Goal: Transaction & Acquisition: Purchase product/service

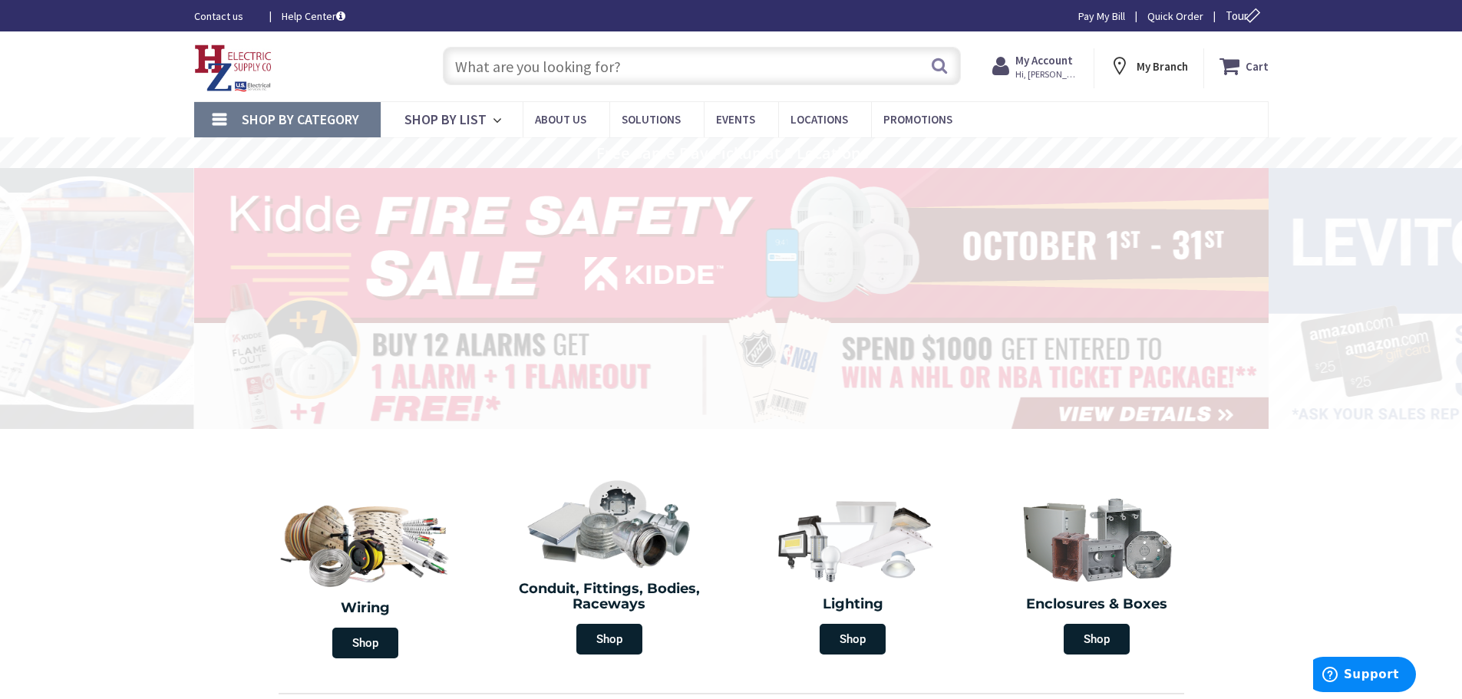
click at [728, 60] on input "text" at bounding box center [702, 66] width 518 height 38
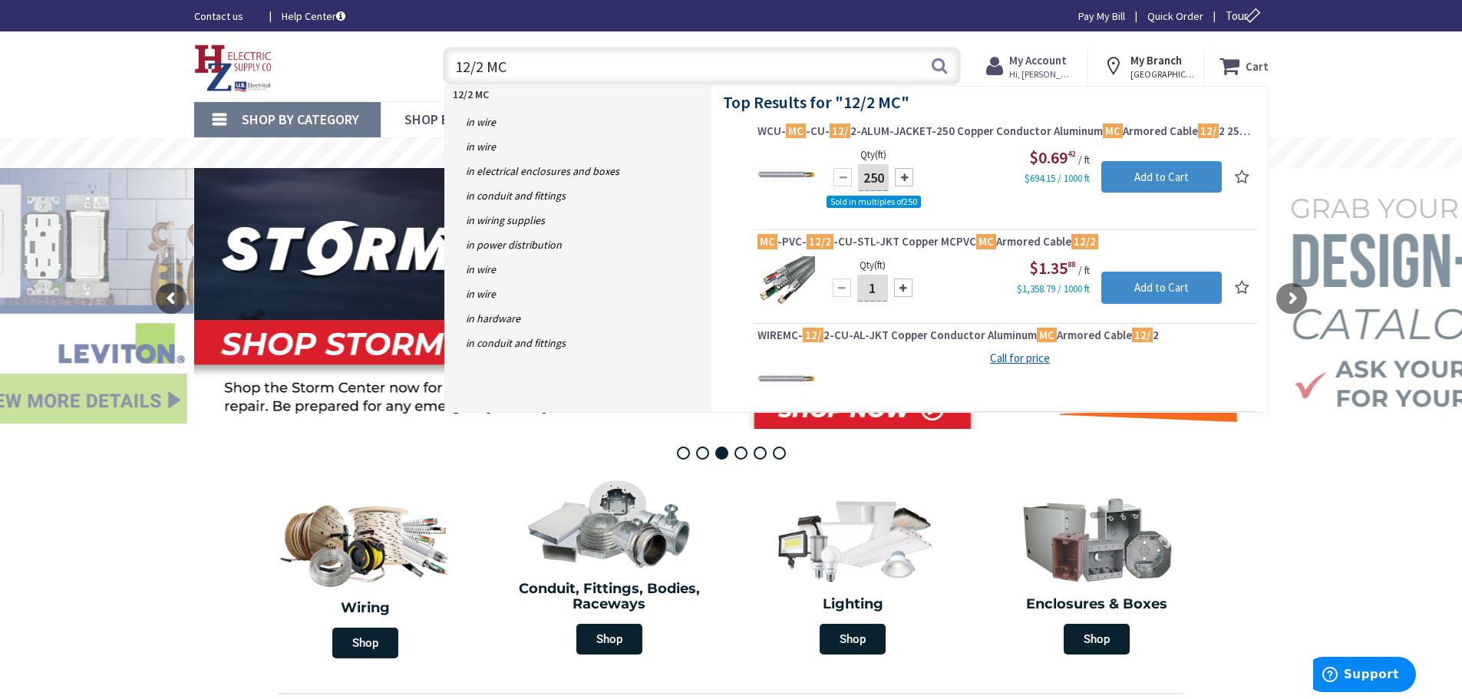
drag, startPoint x: 666, startPoint y: 73, endPoint x: 294, endPoint y: 69, distance: 372.2
click at [294, 69] on div "Toggle Nav 12/2 MC 12/2 MC Search Cart My Cart Close" at bounding box center [731, 66] width 1097 height 51
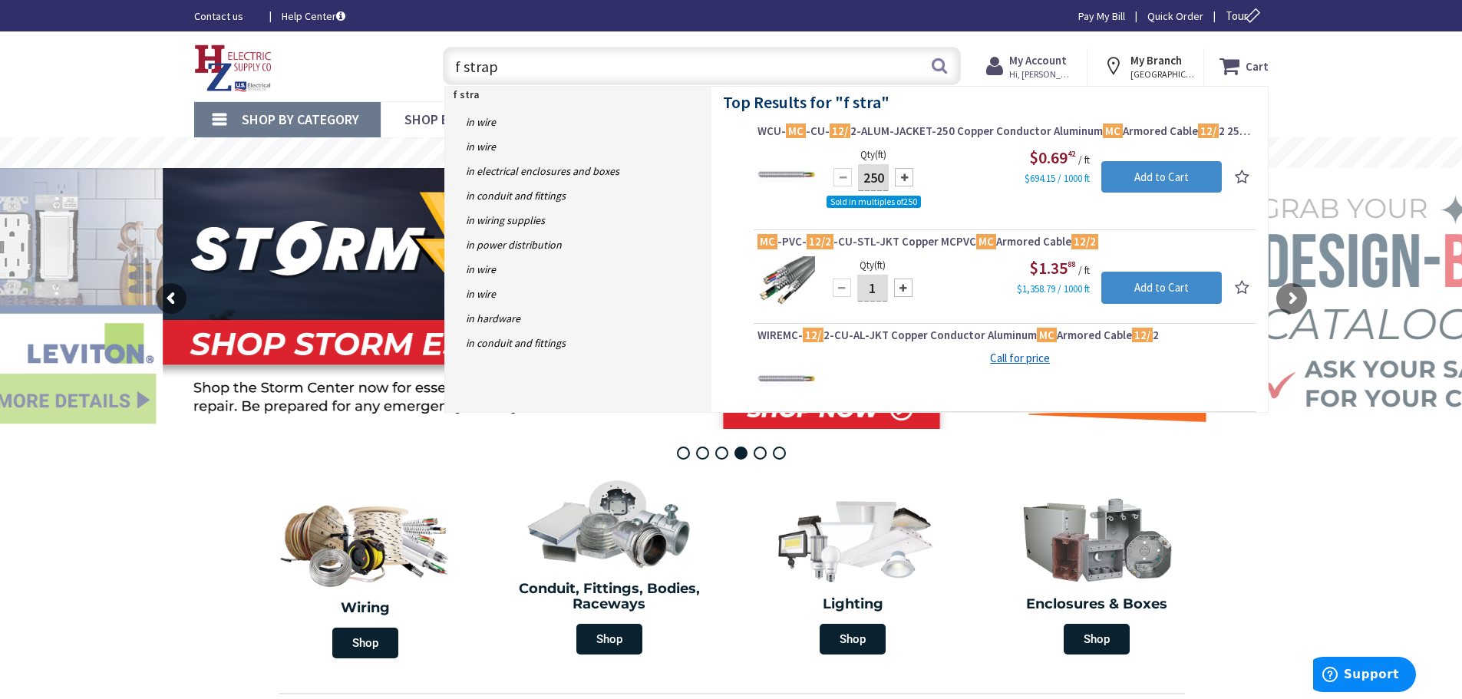
type input "f straps"
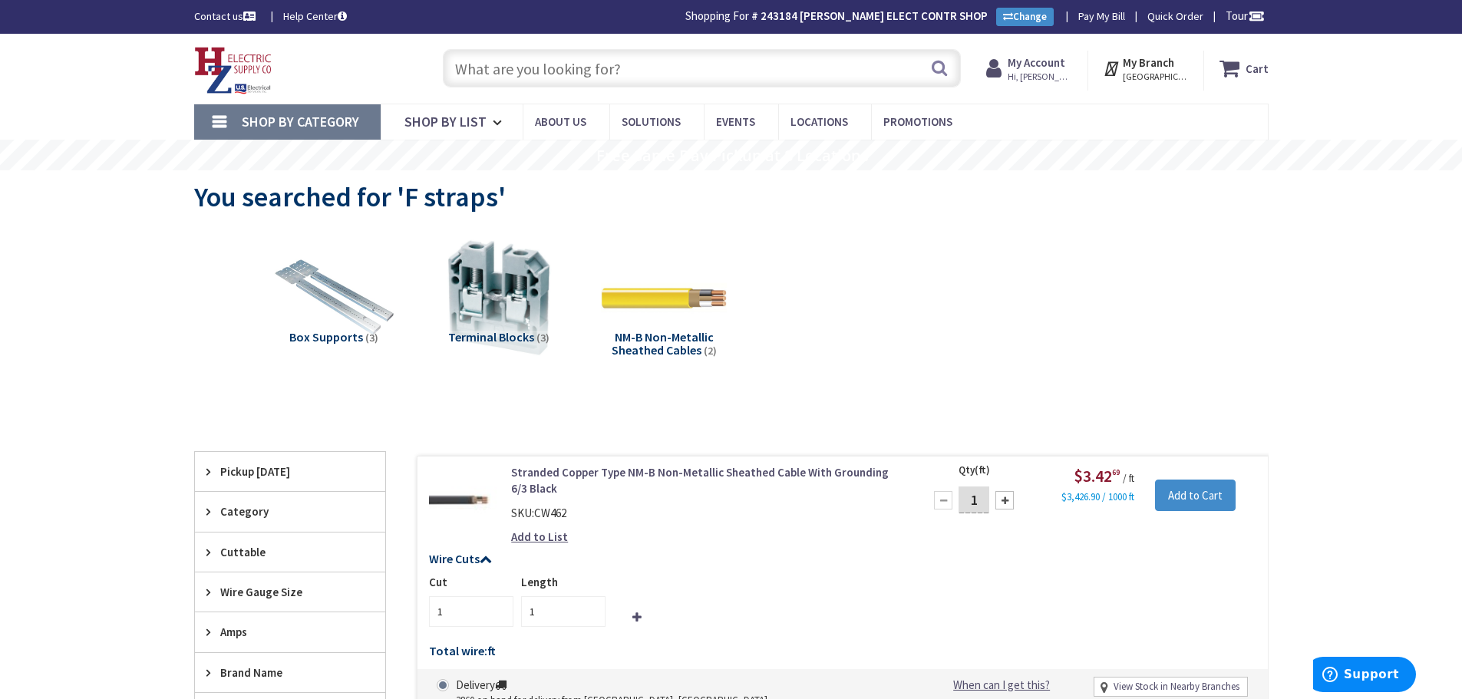
click at [677, 68] on input "text" at bounding box center [702, 68] width 518 height 38
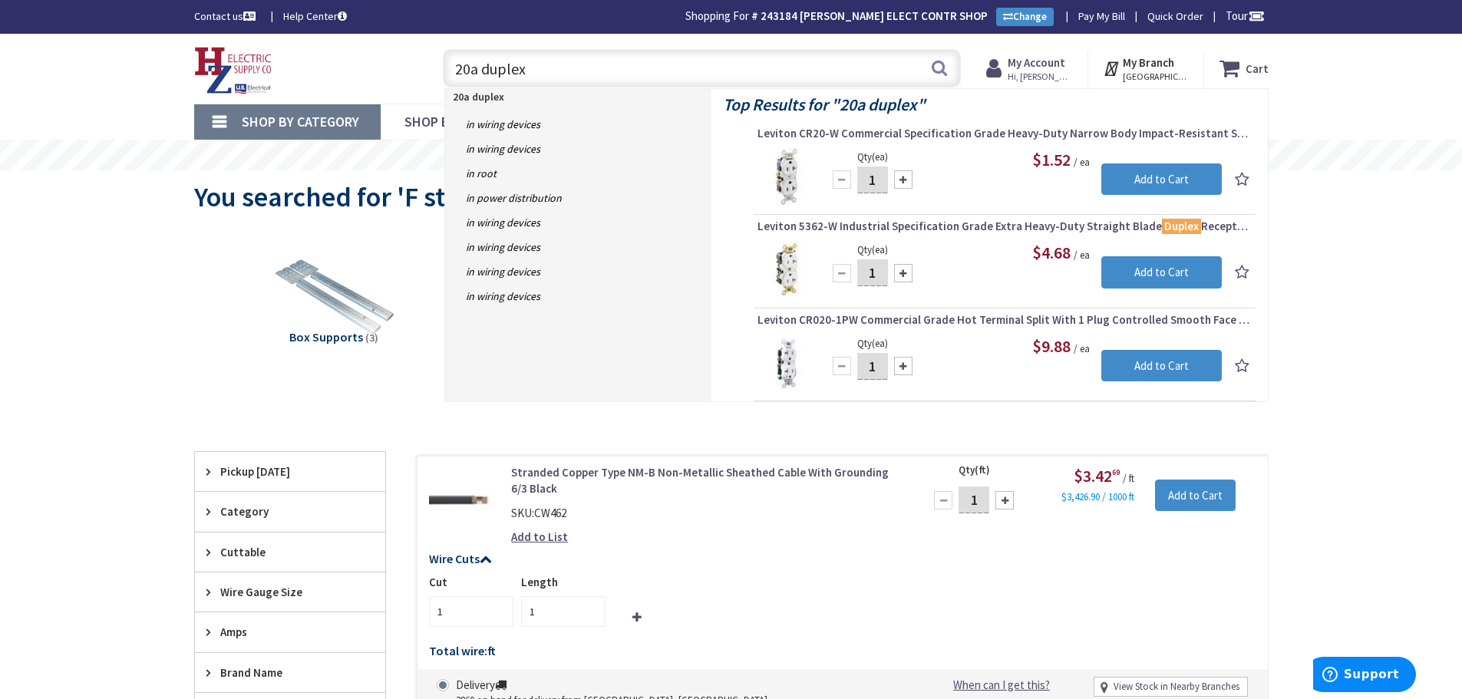
drag, startPoint x: 666, startPoint y: 58, endPoint x: 201, endPoint y: 28, distance: 466.0
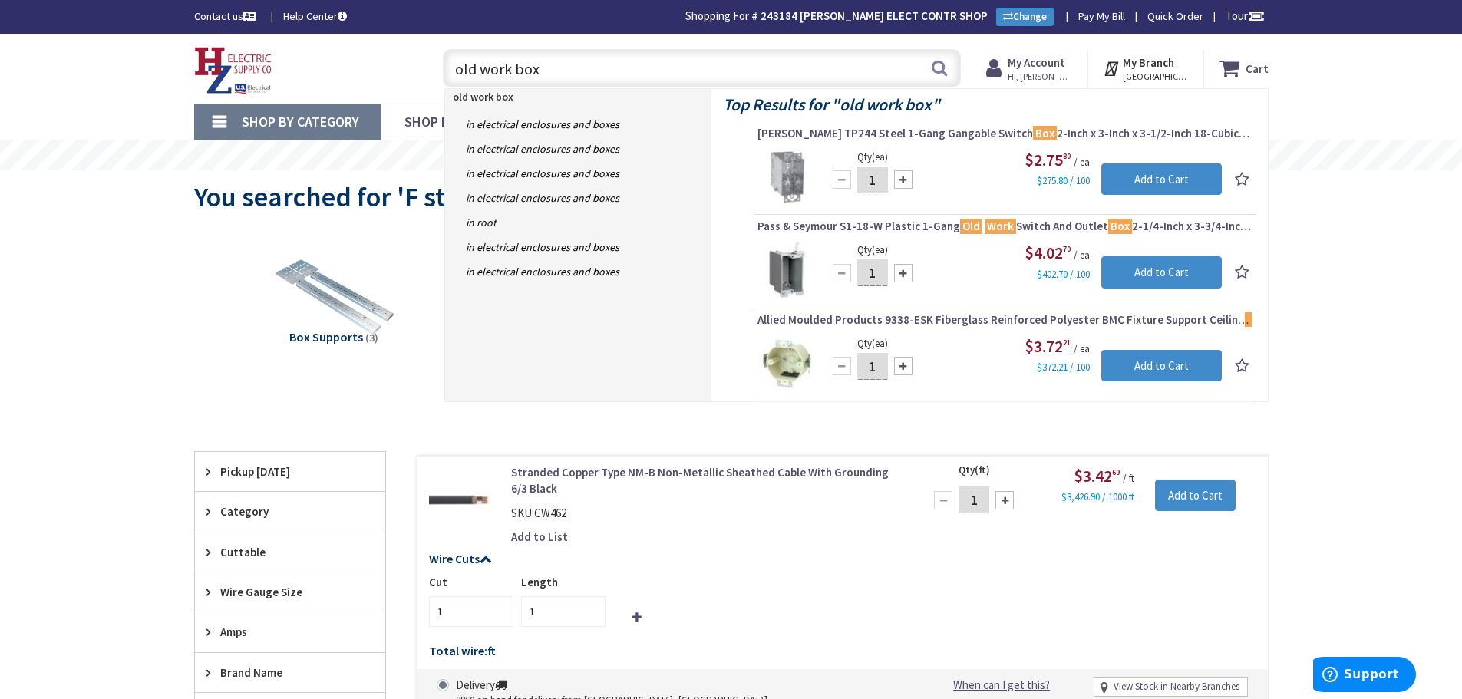
drag, startPoint x: 509, startPoint y: 73, endPoint x: 321, endPoint y: 74, distance: 188.0
click at [321, 74] on div "Toggle Nav old work box old work box Search Cart My Cart Close" at bounding box center [731, 68] width 1097 height 51
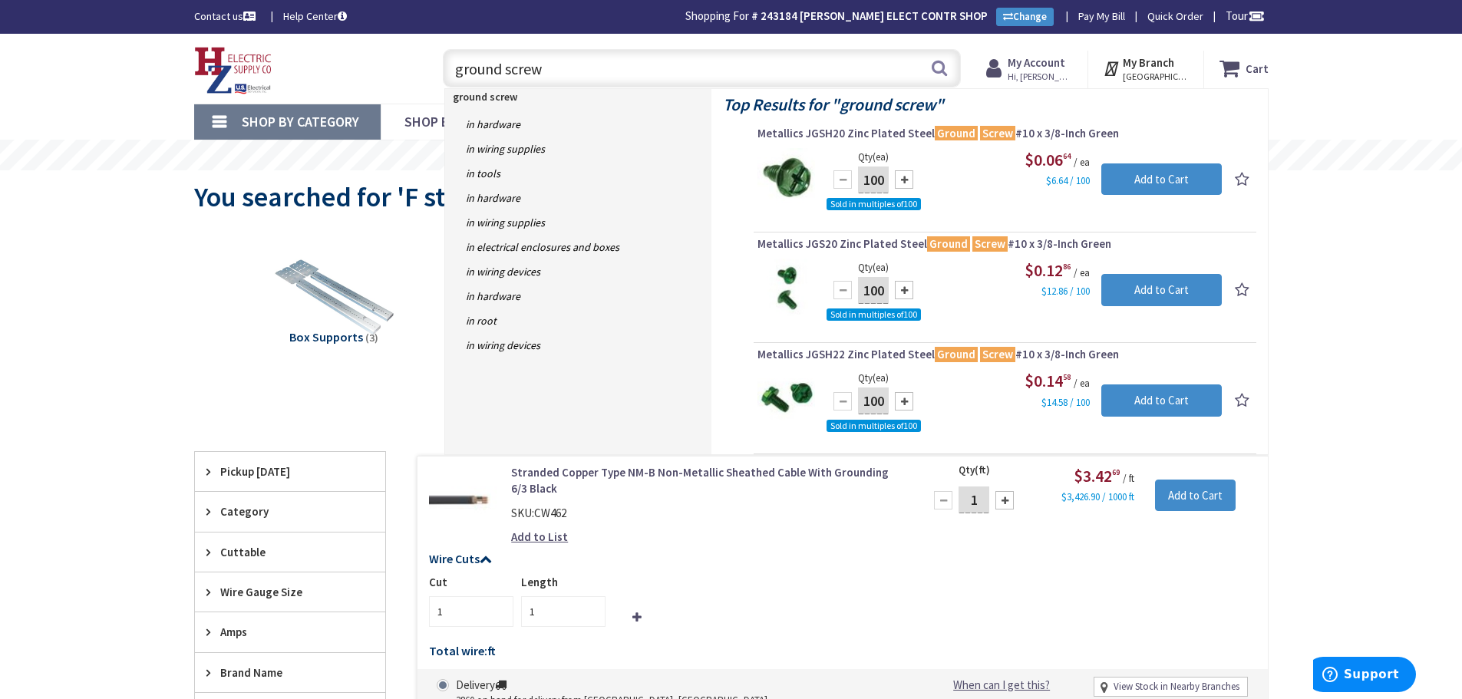
drag, startPoint x: 609, startPoint y: 48, endPoint x: 621, endPoint y: 62, distance: 18.0
click at [609, 55] on div "ground screw ground screw Search" at bounding box center [698, 67] width 526 height 49
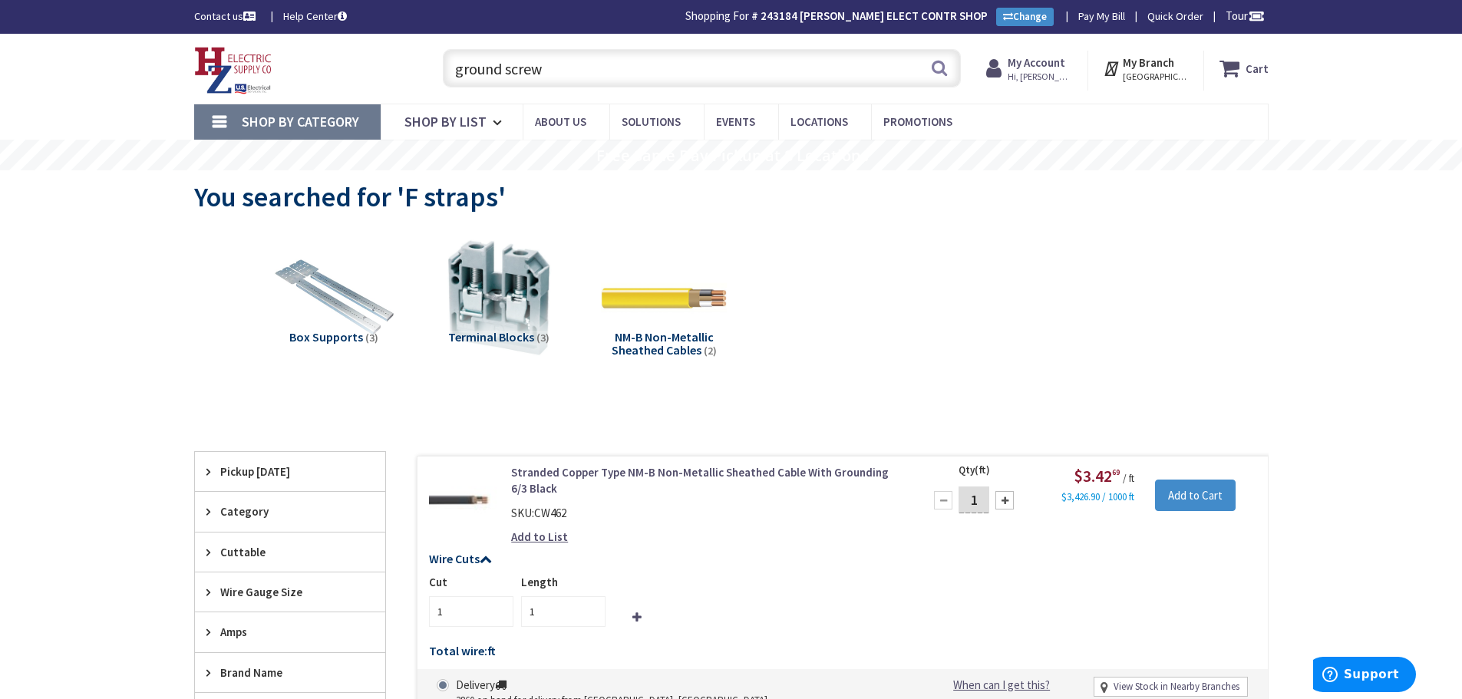
drag, startPoint x: 601, startPoint y: 68, endPoint x: 299, endPoint y: 74, distance: 301.7
click at [299, 74] on div "Toggle Nav ground screw ground screw Search Cart My Cart Close" at bounding box center [731, 68] width 1097 height 51
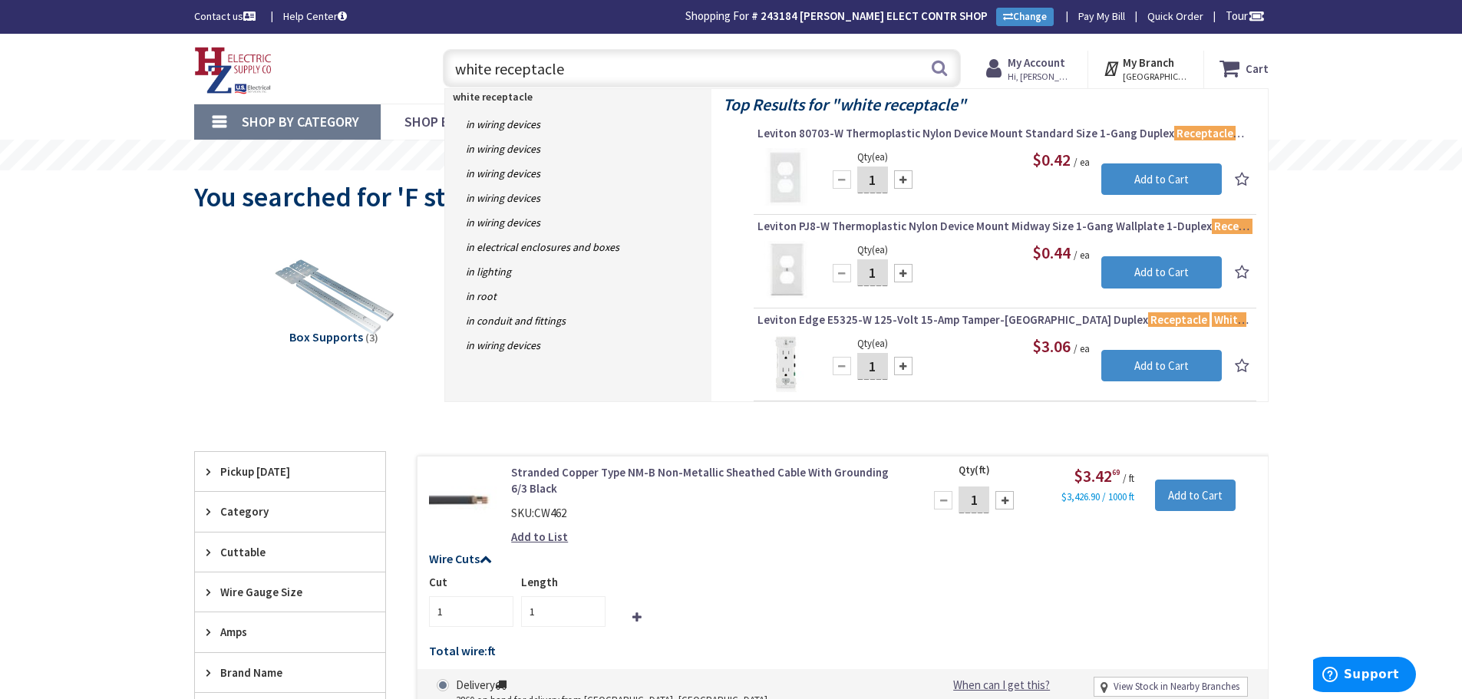
drag, startPoint x: 637, startPoint y: 61, endPoint x: 233, endPoint y: 105, distance: 406.8
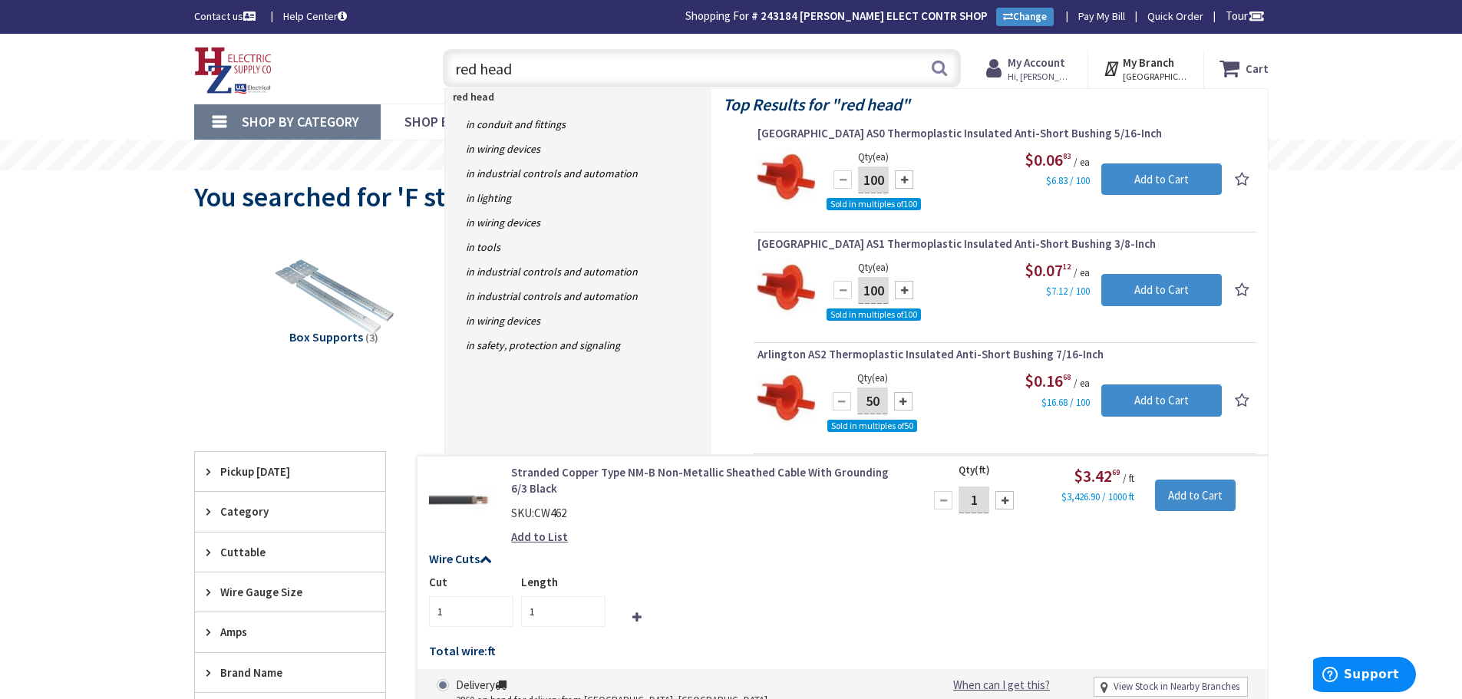
drag, startPoint x: 589, startPoint y: 66, endPoint x: 295, endPoint y: 72, distance: 293.2
click at [295, 71] on div "Toggle Nav red head red head Search Cart My Cart Close" at bounding box center [731, 68] width 1097 height 51
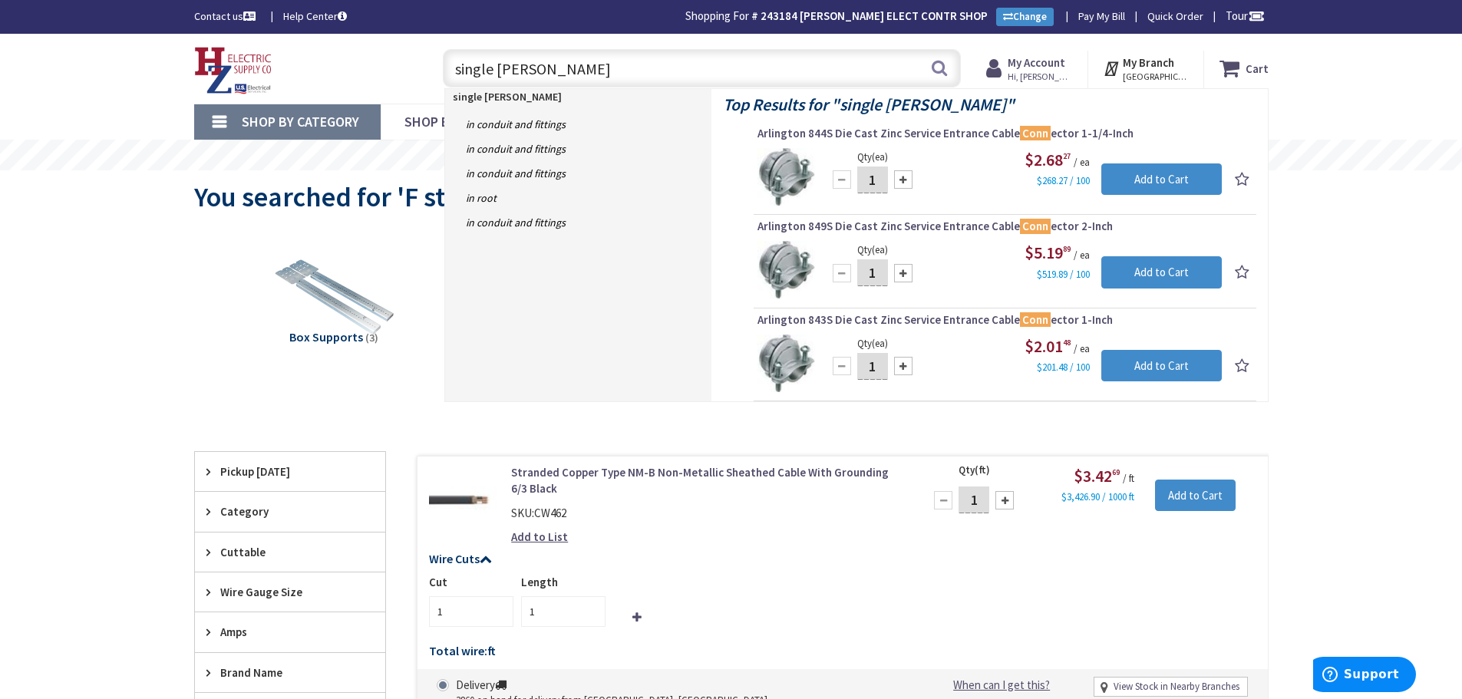
drag, startPoint x: 595, startPoint y: 73, endPoint x: 193, endPoint y: 61, distance: 401.5
click at [246, 58] on div "Toggle Nav single mc conn single mc conn Search Cart My Cart Close" at bounding box center [731, 68] width 1097 height 51
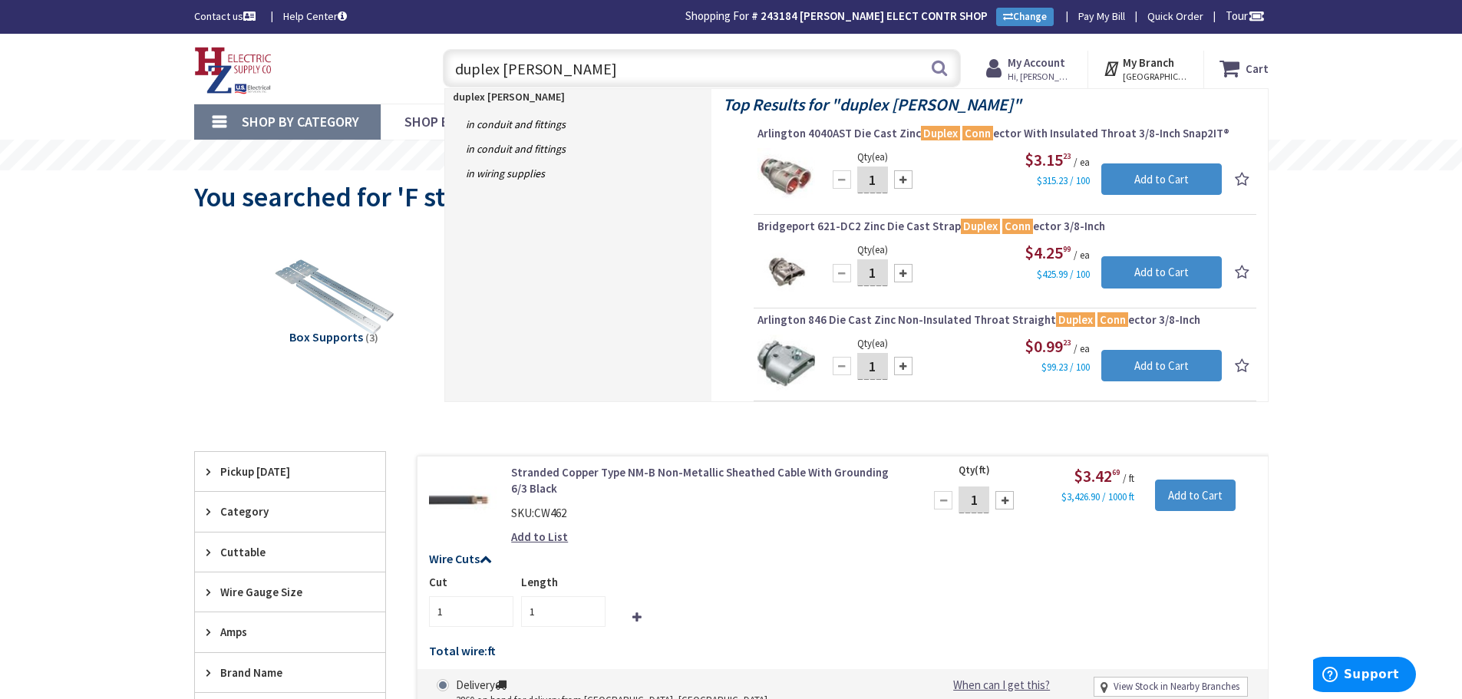
drag, startPoint x: 613, startPoint y: 78, endPoint x: 419, endPoint y: 75, distance: 194.2
click at [419, 75] on div "Toggle Nav duplex mc conn duplex mc conn Search Cart My Cart Close" at bounding box center [731, 68] width 1097 height 51
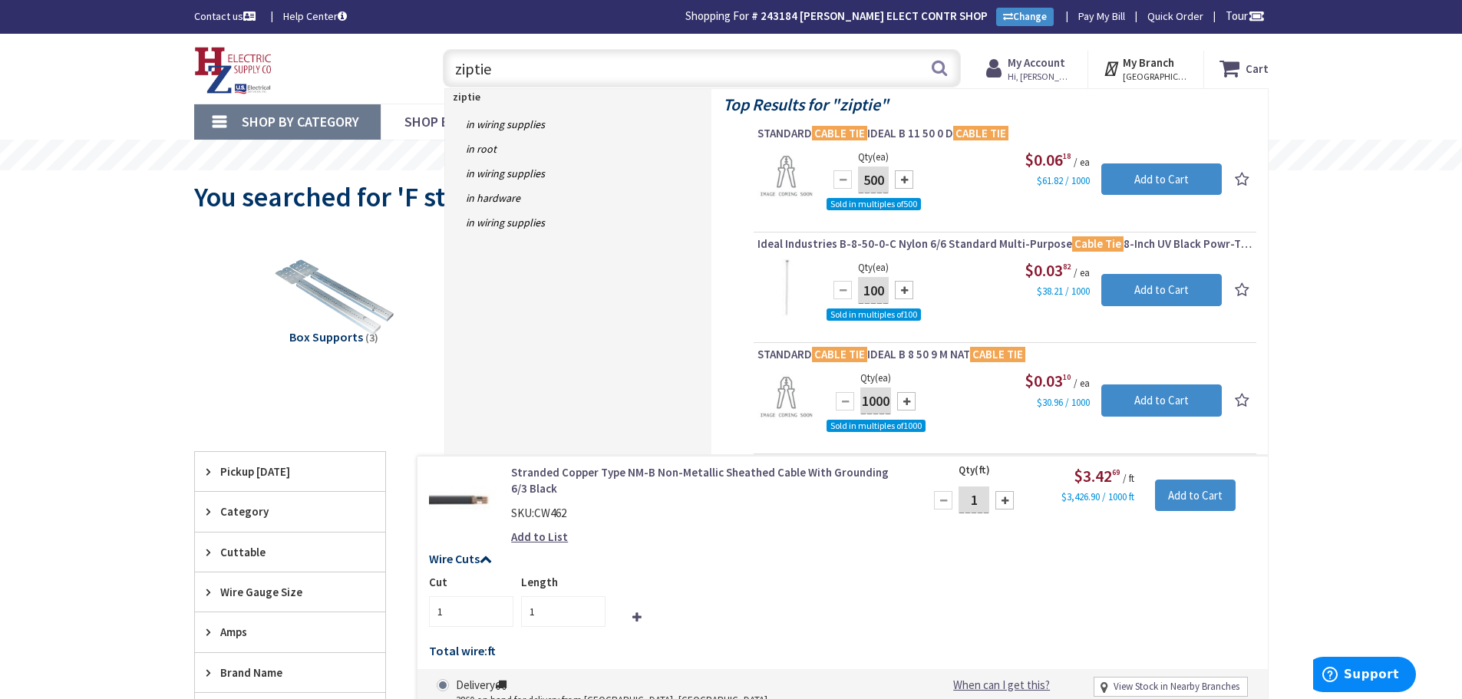
type input "ziptie"
